Goal: Information Seeking & Learning: Compare options

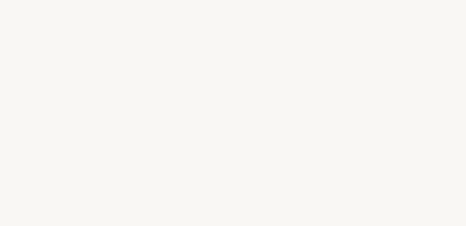
select select "FR"
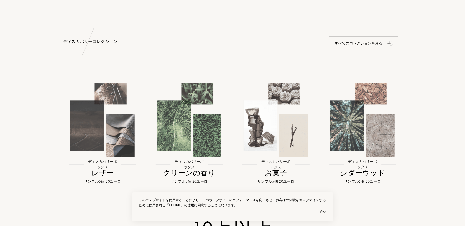
scroll to position [513, 0]
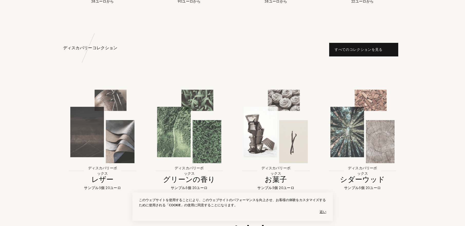
click at [364, 52] on div "すべてのコレクションを見る" at bounding box center [363, 50] width 69 height 14
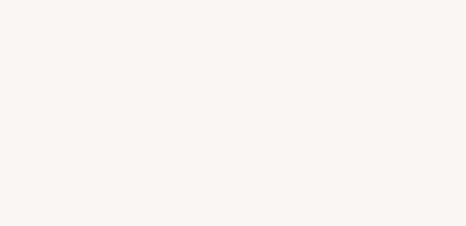
select select "FR"
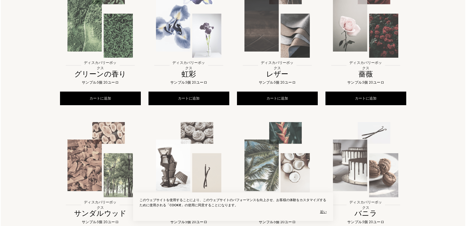
scroll to position [205, 0]
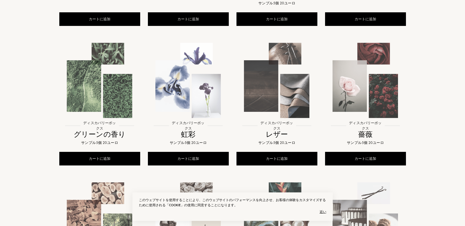
click at [351, 112] on img at bounding box center [365, 81] width 80 height 80
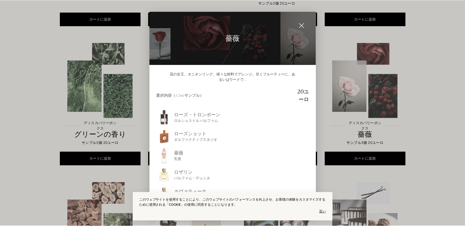
scroll to position [17, 0]
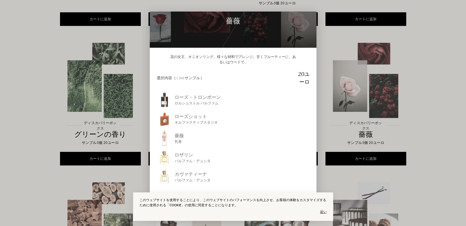
click at [388, 115] on div at bounding box center [233, 113] width 466 height 226
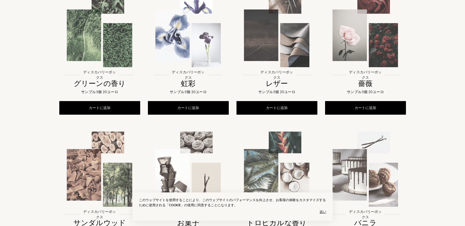
scroll to position [257, 0]
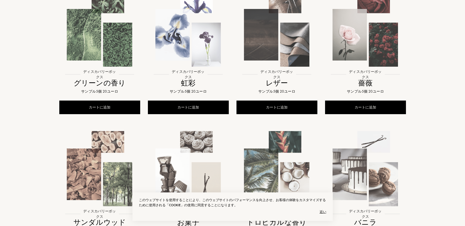
click at [207, 64] on img at bounding box center [188, 29] width 80 height 80
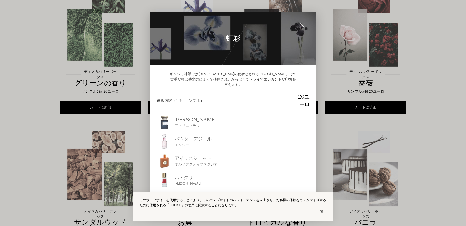
click at [183, 123] on font "アトリエマテリ" at bounding box center [187, 125] width 25 height 5
click at [414, 89] on div at bounding box center [233, 113] width 466 height 226
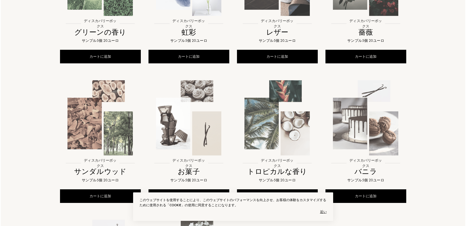
scroll to position [308, 0]
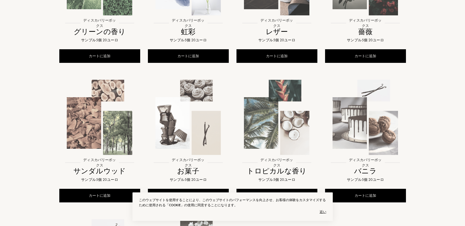
click at [387, 118] on img at bounding box center [365, 118] width 80 height 80
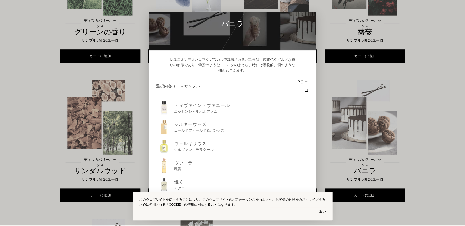
scroll to position [23, 0]
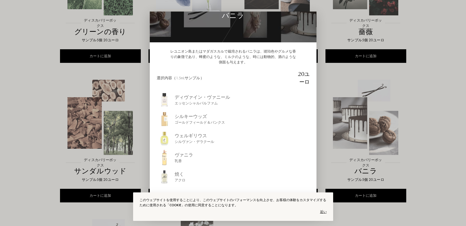
click at [216, 141] on div "ウェルギリウス シルヴァン・デラクール" at bounding box center [233, 138] width 153 height 15
click at [190, 115] on font "シルキーウッズ" at bounding box center [191, 116] width 32 height 6
click at [433, 52] on div at bounding box center [233, 113] width 466 height 226
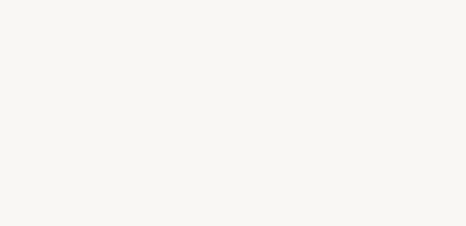
select select "FR"
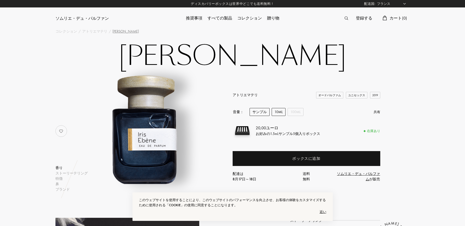
click at [276, 111] on font "10mL" at bounding box center [278, 112] width 8 height 5
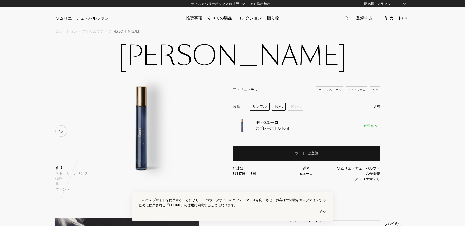
click at [265, 105] on font "サンプル" at bounding box center [259, 106] width 14 height 5
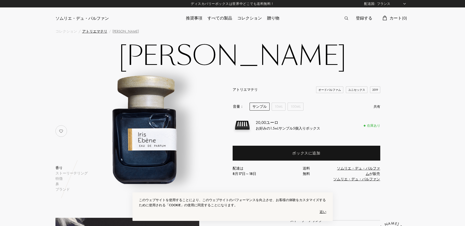
click at [88, 30] on font "アトリエマテリ" at bounding box center [94, 31] width 25 height 5
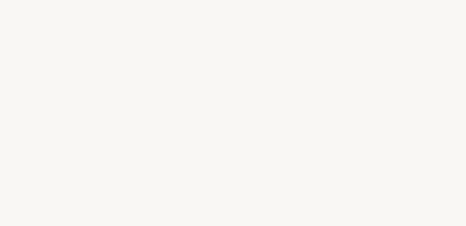
select select "FR"
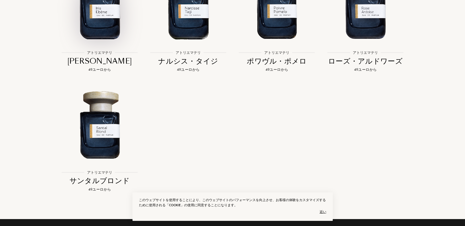
scroll to position [1360, 0]
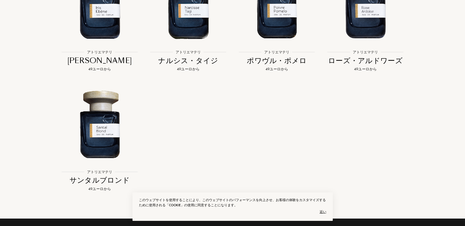
click at [170, 50] on span "アトリエマテリ" at bounding box center [158, 52] width 25 height 5
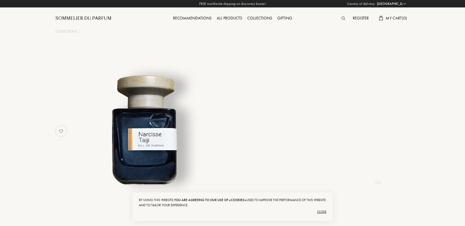
select select "FR"
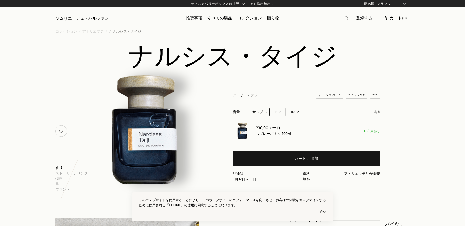
click at [258, 114] on font "サンプル" at bounding box center [259, 112] width 14 height 5
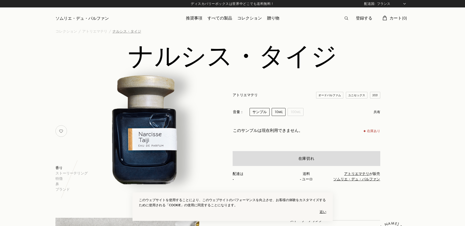
click at [277, 113] on font "10mL" at bounding box center [278, 112] width 8 height 5
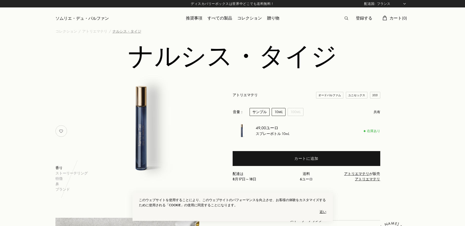
click at [261, 112] on font "サンプル" at bounding box center [259, 112] width 14 height 5
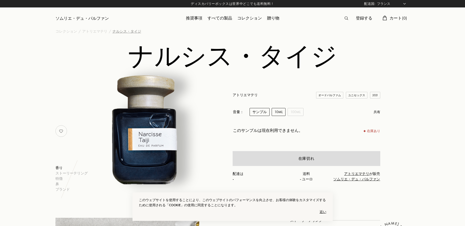
click at [276, 112] on font "10mL" at bounding box center [278, 112] width 8 height 5
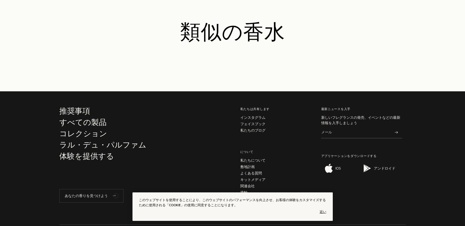
scroll to position [897, 0]
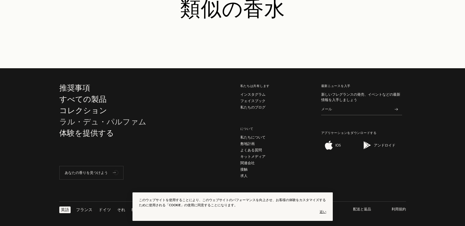
click at [88, 119] on font "ラル・デュ・パルファム" at bounding box center [102, 122] width 87 height 10
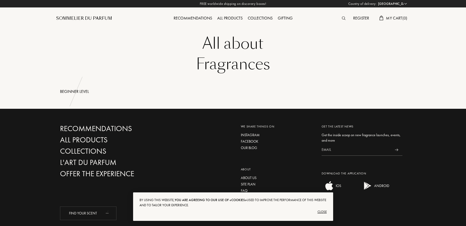
select select "FR"
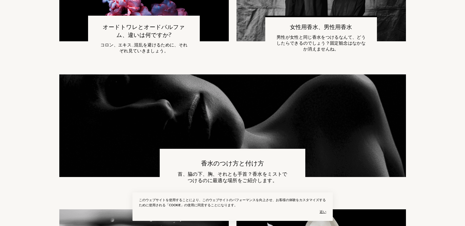
scroll to position [154, 0]
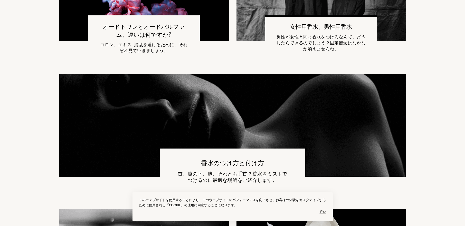
click at [288, 113] on img at bounding box center [232, 162] width 346 height 177
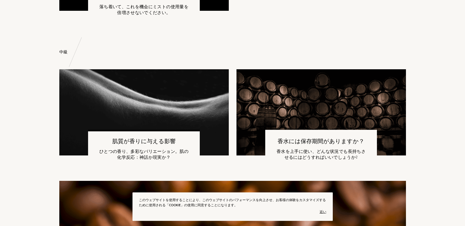
scroll to position [693, 0]
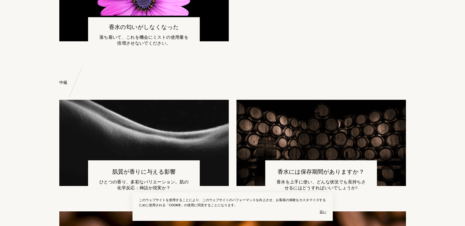
click at [148, 41] on font "落ち着いて、これを機会にミストの使用量を倍増させないでください。" at bounding box center [143, 40] width 89 height 12
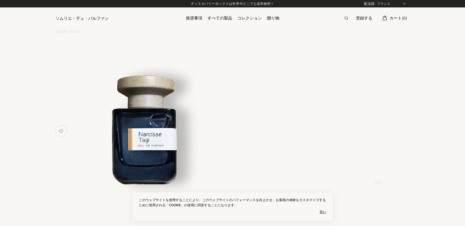
select select "FR"
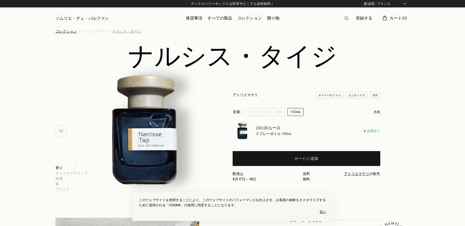
click at [65, 31] on font "コレクション" at bounding box center [66, 31] width 22 height 5
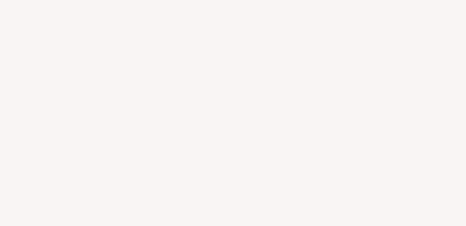
select select "FR"
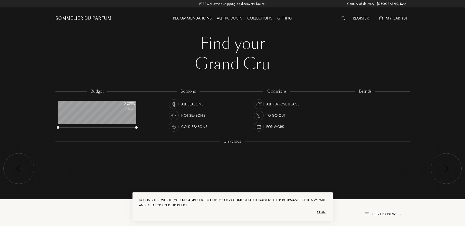
scroll to position [26, 78]
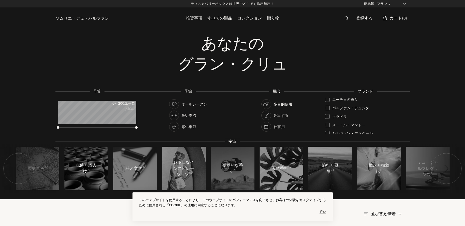
scroll to position [180, 0]
click at [345, 108] on font "ソラドラ" at bounding box center [339, 109] width 15 height 5
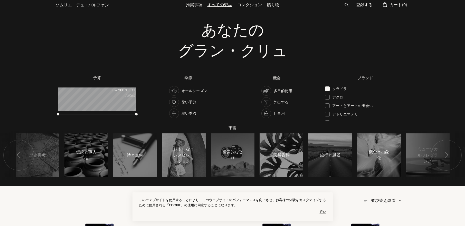
scroll to position [26, 0]
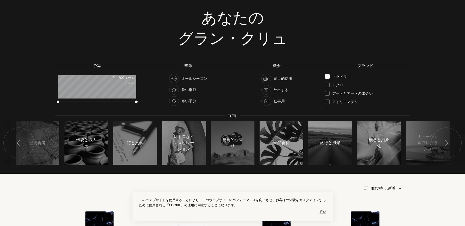
click at [264, 101] on img at bounding box center [266, 101] width 7 height 7
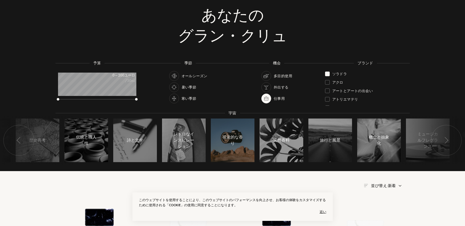
scroll to position [26, 0]
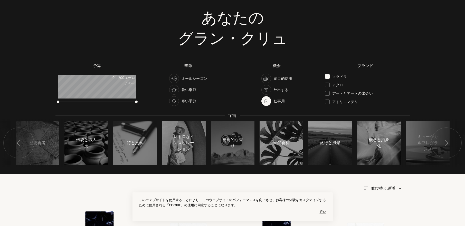
click at [178, 81] on div at bounding box center [174, 79] width 10 height 10
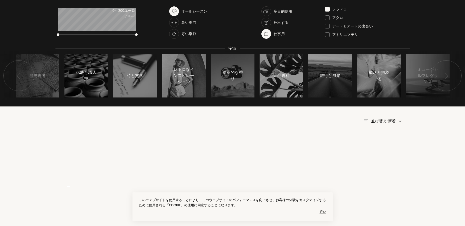
scroll to position [154, 0]
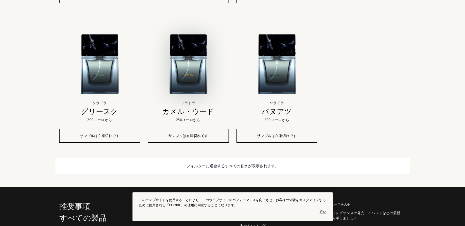
scroll to position [385, 0]
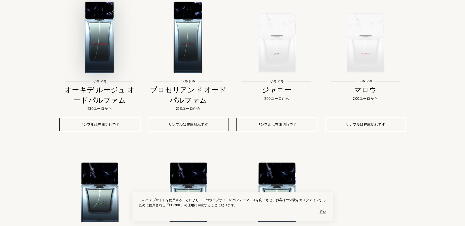
click at [115, 51] on img at bounding box center [100, 36] width 80 height 80
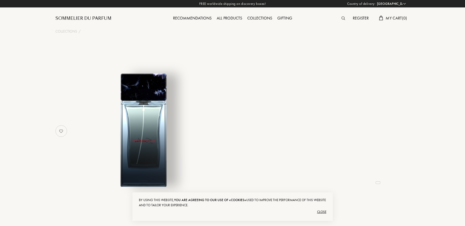
select select "FR"
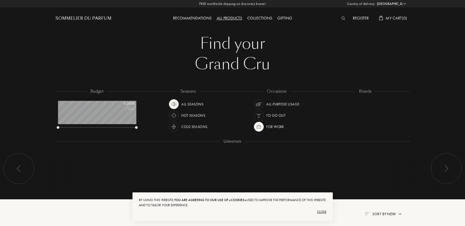
select select "FR"
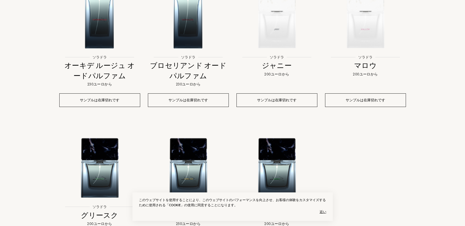
scroll to position [436, 0]
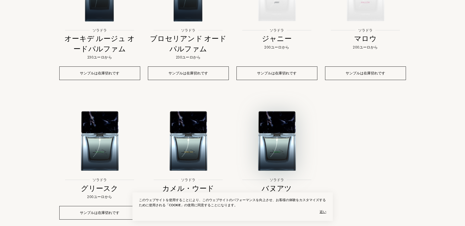
click at [280, 115] on img at bounding box center [277, 135] width 80 height 80
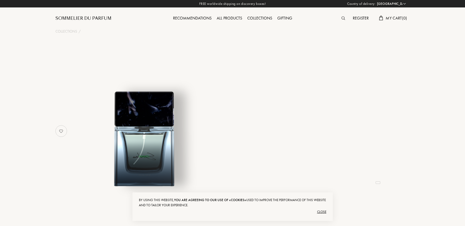
select select "FR"
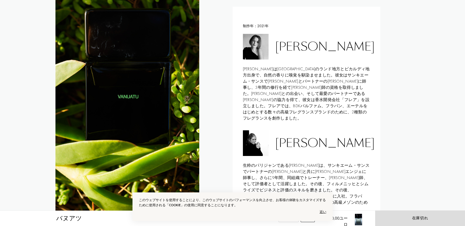
scroll to position [411, 0]
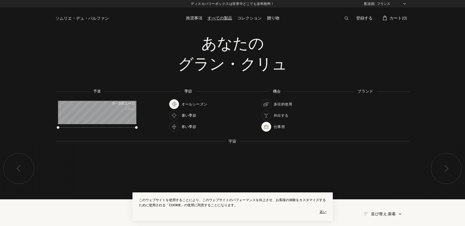
select select "FR"
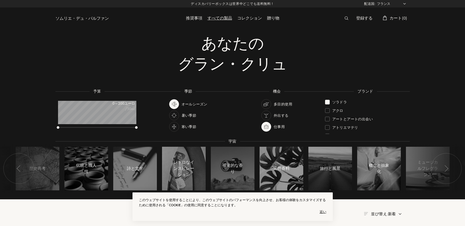
click at [325, 100] on div "ソラドラ" at bounding box center [336, 101] width 22 height 7
click at [325, 119] on div at bounding box center [327, 119] width 5 height 5
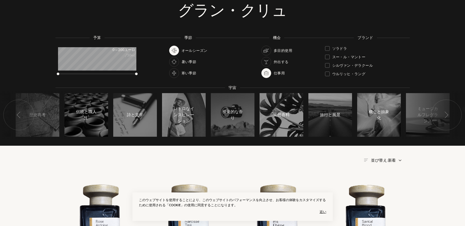
scroll to position [51, 0]
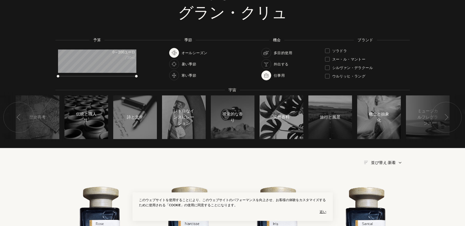
click at [326, 74] on div "ウルリッヒ・ラング" at bounding box center [345, 75] width 41 height 7
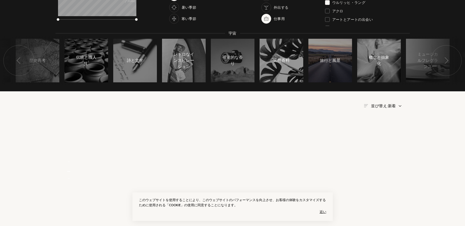
scroll to position [180, 0]
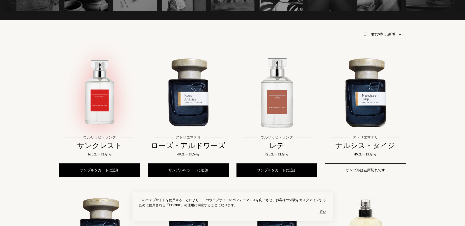
click at [105, 96] on img at bounding box center [100, 92] width 80 height 80
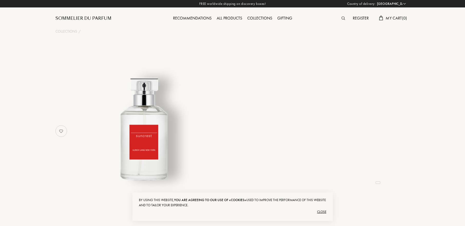
select select "FR"
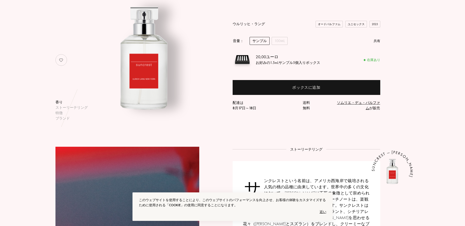
scroll to position [26, 0]
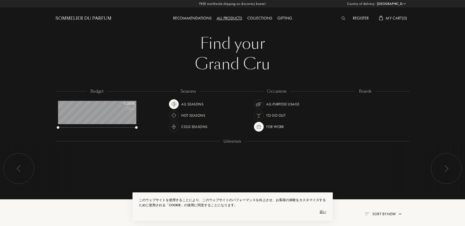
select select "FR"
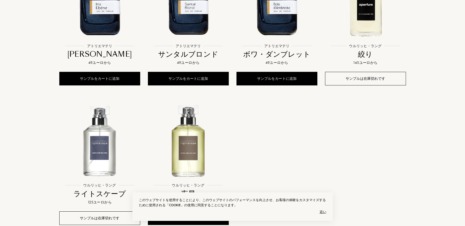
scroll to position [385, 0]
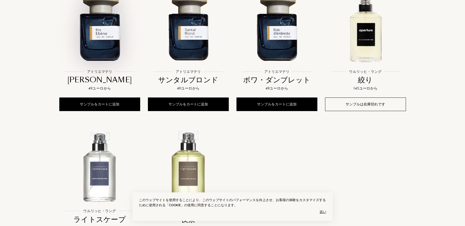
click at [98, 40] on img at bounding box center [100, 26] width 80 height 80
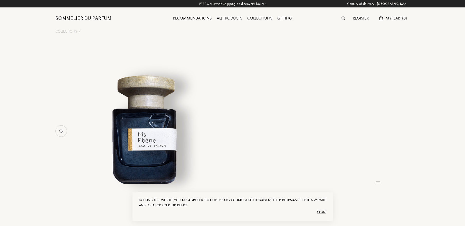
select select "FR"
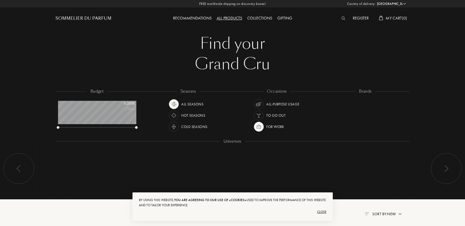
select select "FR"
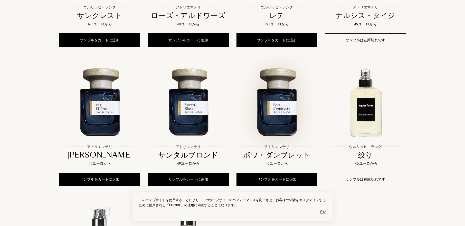
scroll to position [257, 0]
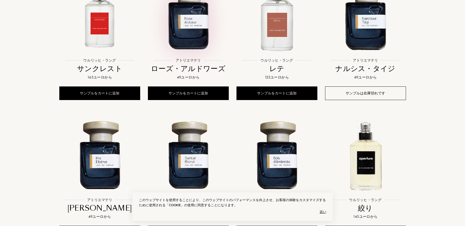
click at [198, 52] on img at bounding box center [188, 15] width 80 height 80
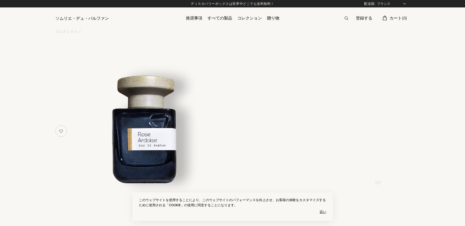
select select "FR"
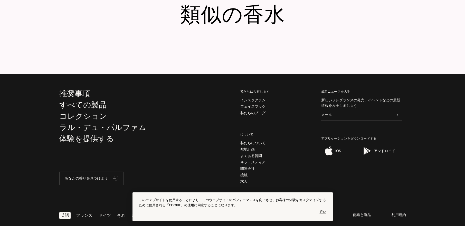
scroll to position [893, 0]
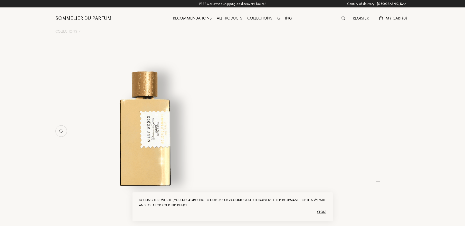
select select "FR"
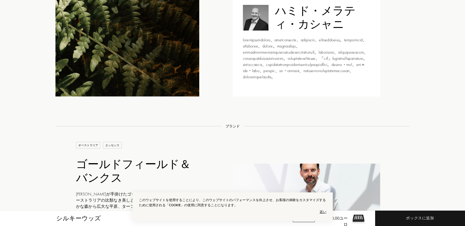
scroll to position [719, 0]
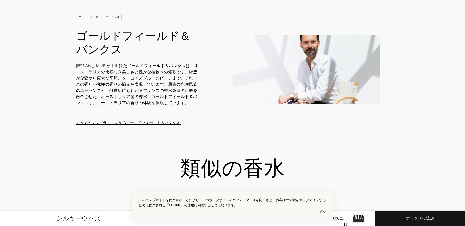
click at [135, 57] on font "ゴールドフィールド＆バンクス" at bounding box center [133, 43] width 115 height 30
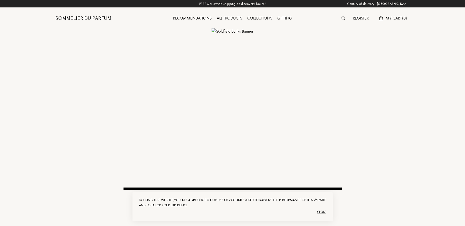
select select "FR"
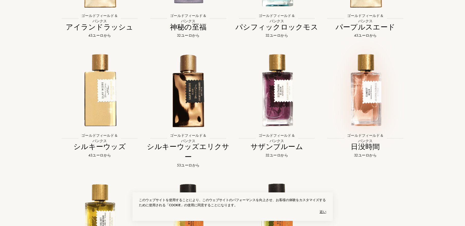
scroll to position [642, 0]
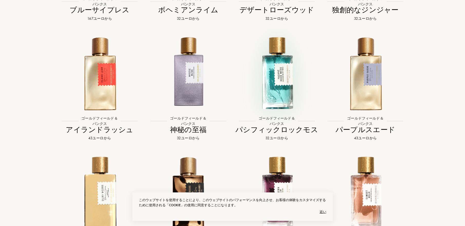
click at [291, 100] on img at bounding box center [277, 73] width 80 height 80
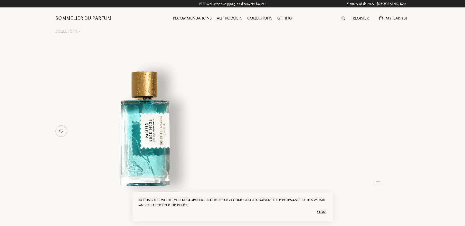
select select "FR"
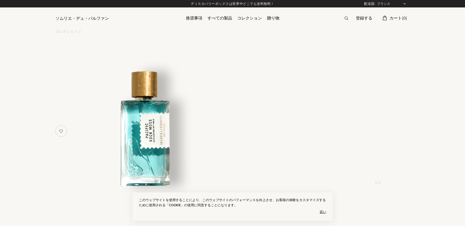
select select "3"
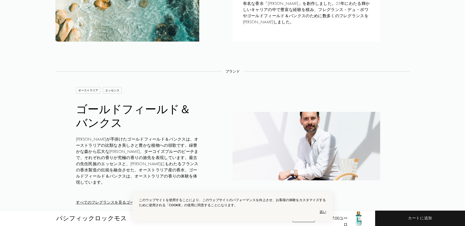
scroll to position [667, 0]
